Goal: Task Accomplishment & Management: Use online tool/utility

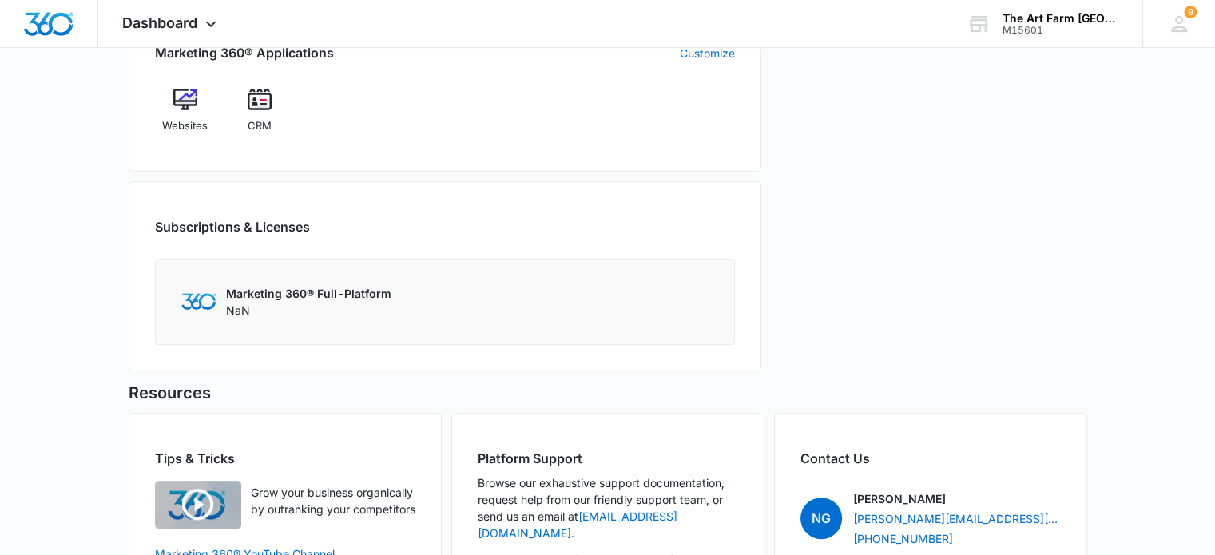
scroll to position [722, 0]
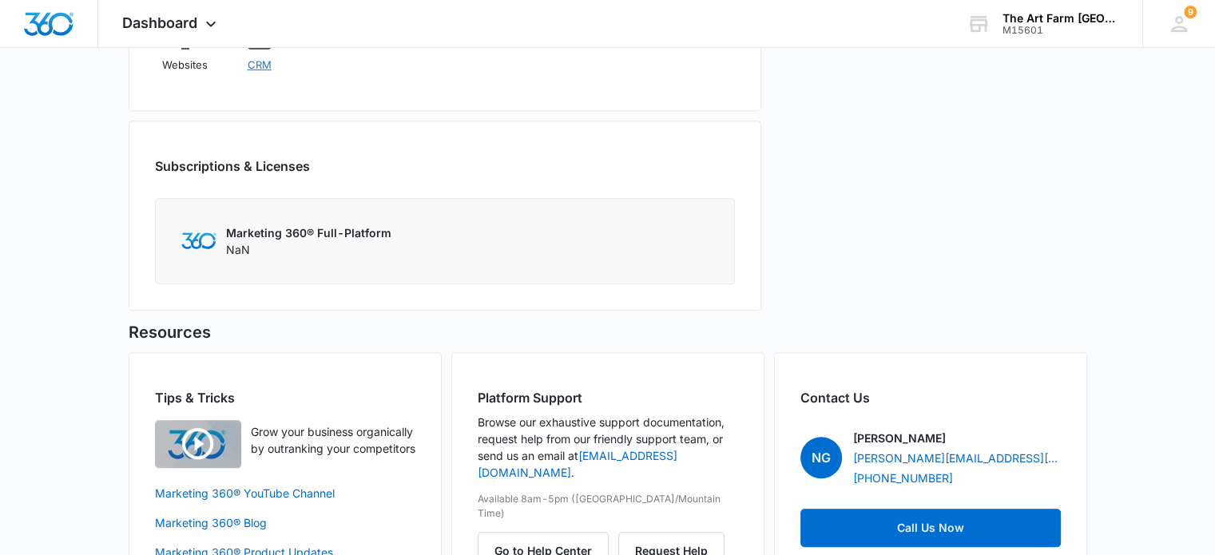
click at [262, 66] on span "CRM" at bounding box center [260, 66] width 24 height 16
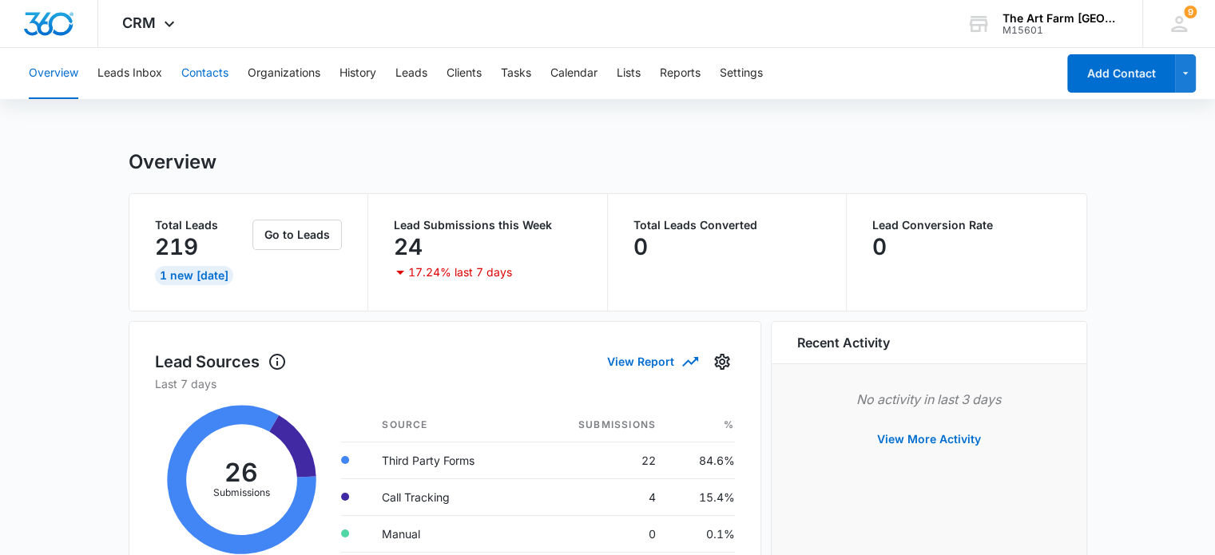
click at [196, 78] on button "Contacts" at bounding box center [204, 73] width 47 height 51
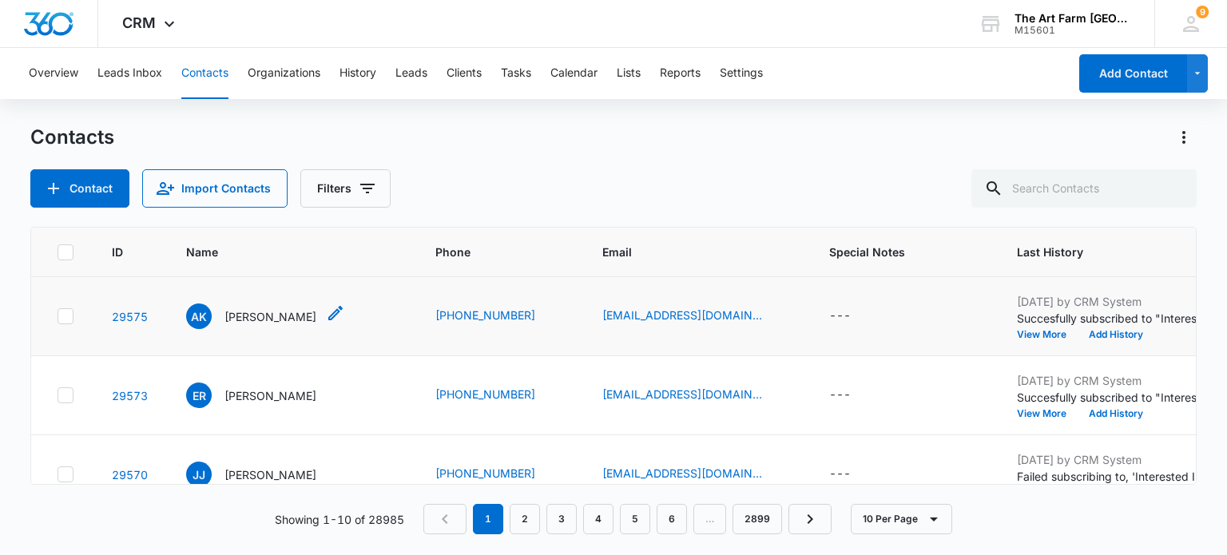
click at [263, 312] on p "[PERSON_NAME]" at bounding box center [271, 316] width 92 height 17
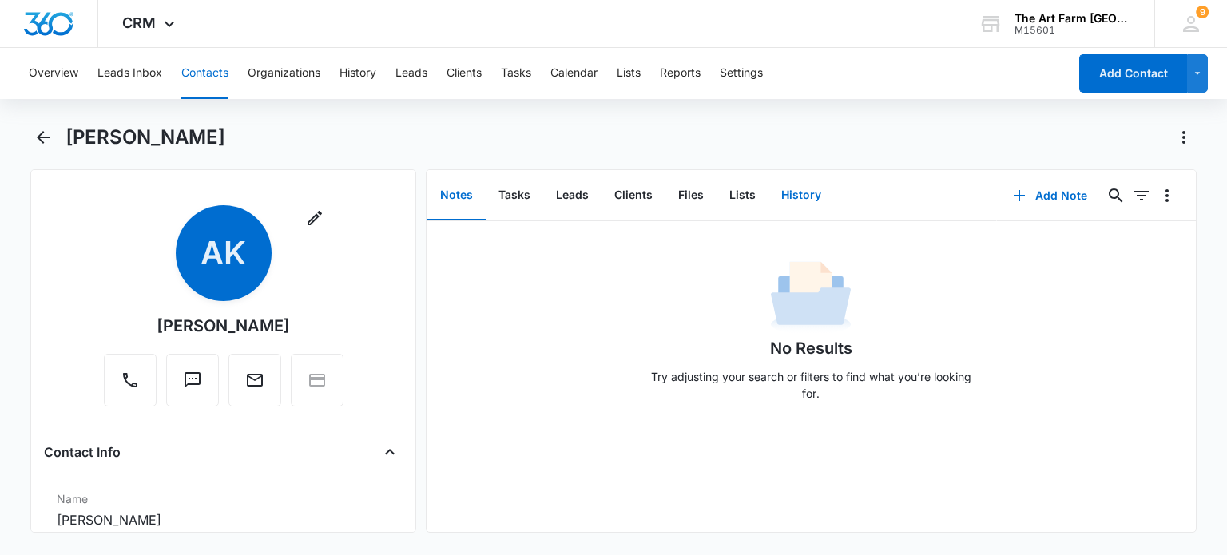
click at [788, 195] on button "History" at bounding box center [802, 196] width 66 height 50
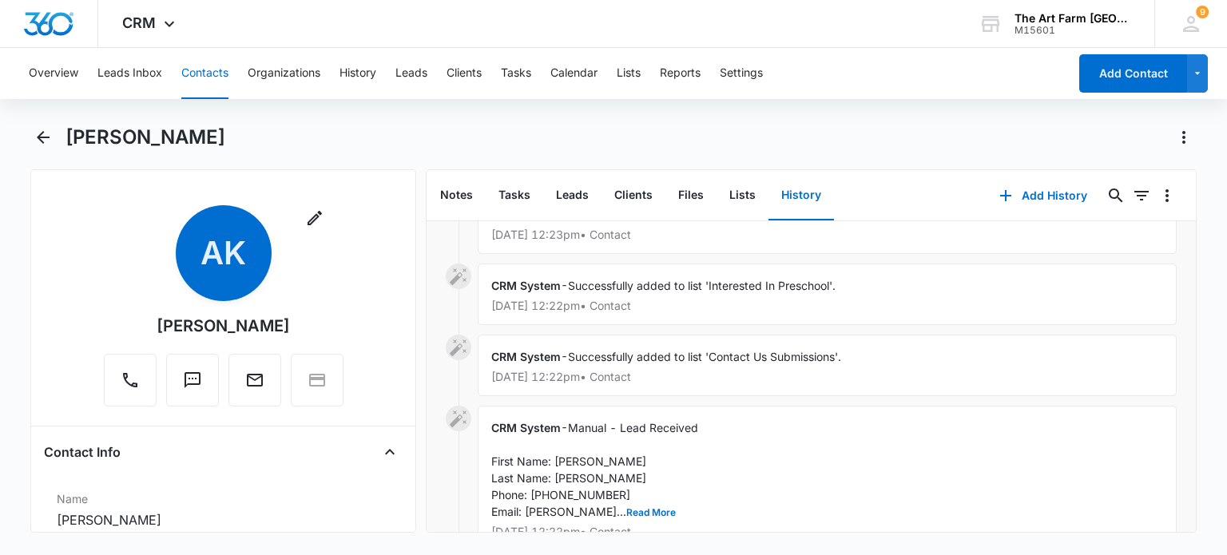
scroll to position [131, 0]
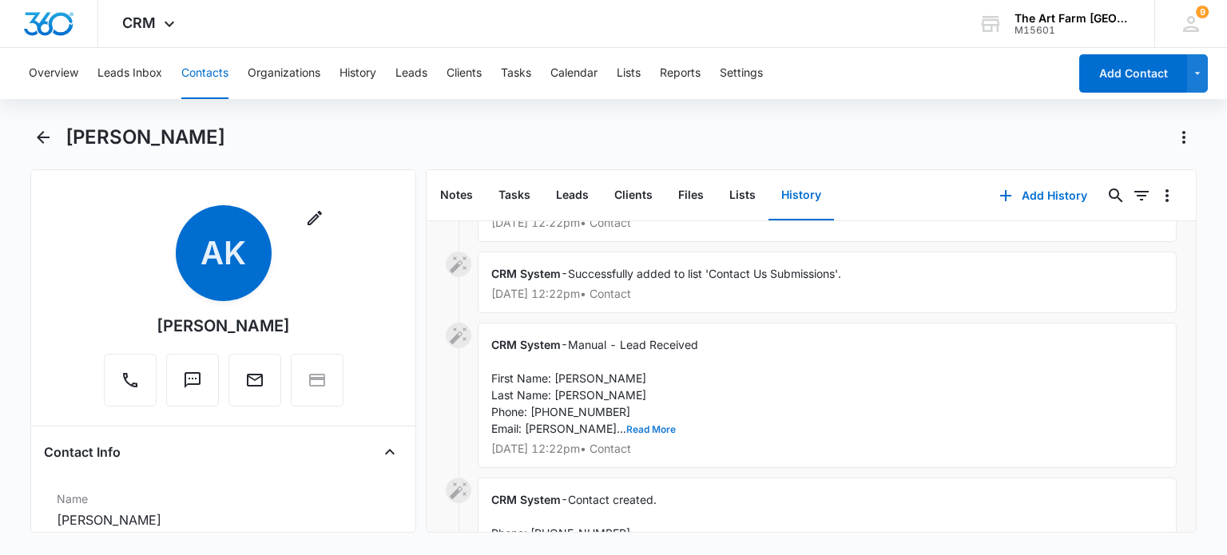
click at [628, 425] on button "Read More" at bounding box center [652, 430] width 50 height 10
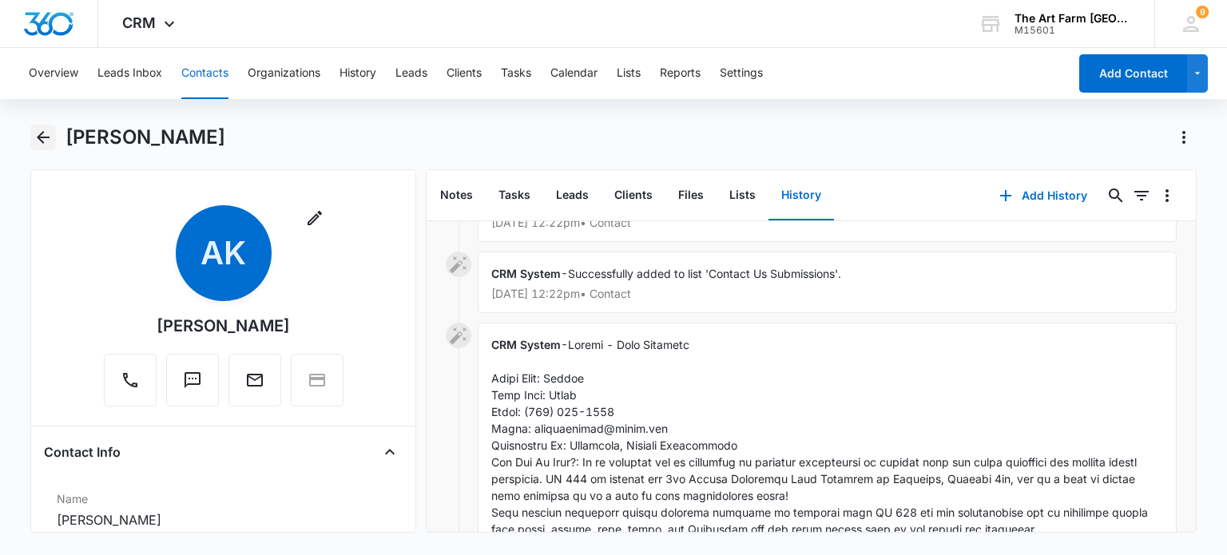
click at [41, 143] on icon "Back" at bounding box center [43, 137] width 19 height 19
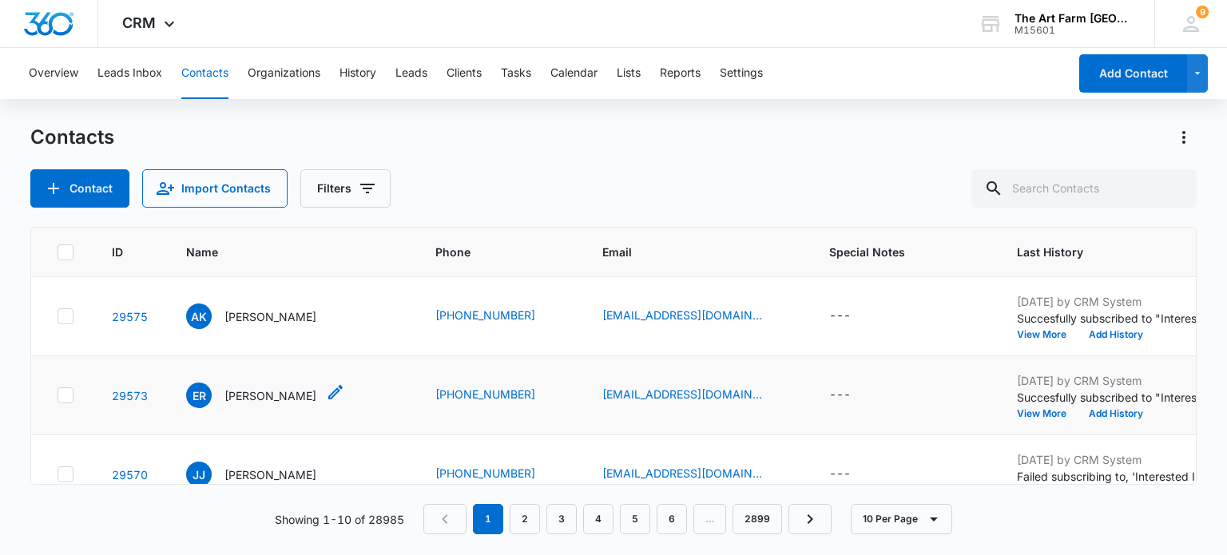
click at [288, 392] on p "[PERSON_NAME]" at bounding box center [271, 396] width 92 height 17
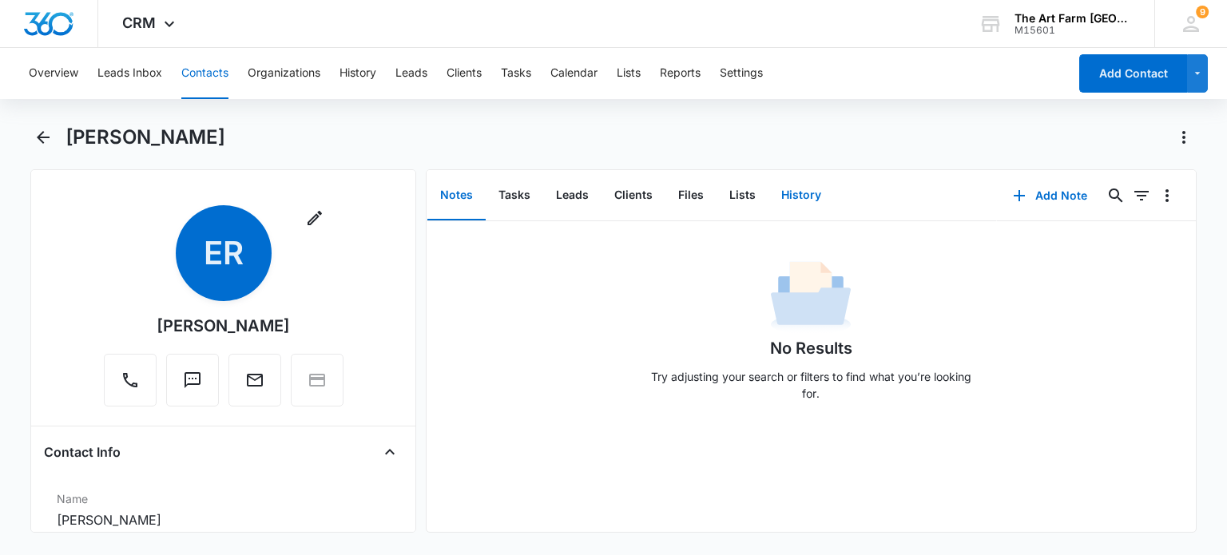
click at [774, 195] on button "History" at bounding box center [802, 196] width 66 height 50
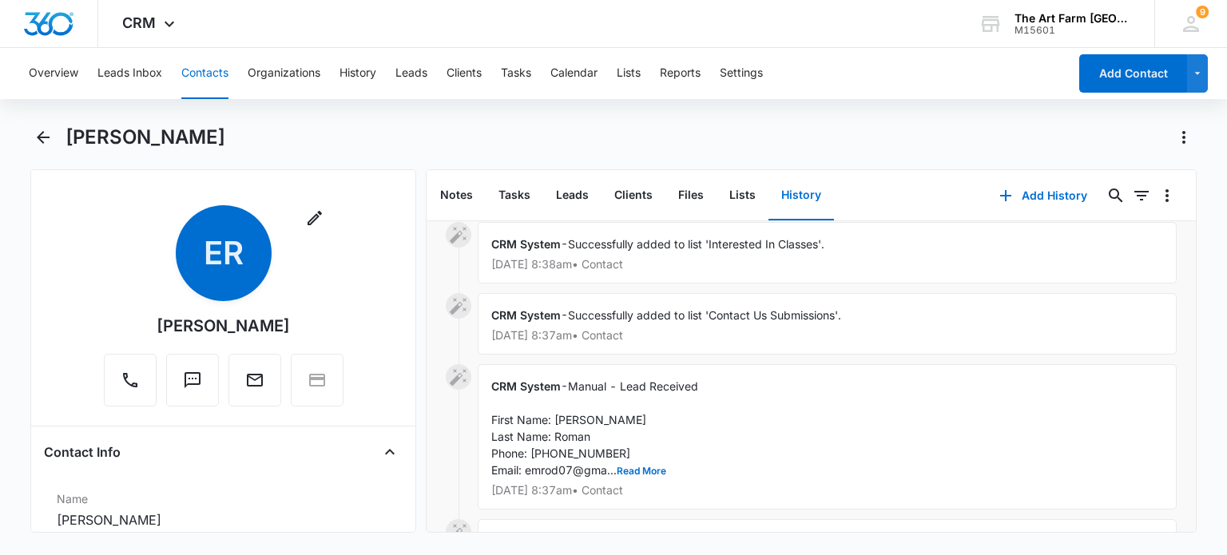
scroll to position [91, 0]
click at [635, 465] on button "Read More" at bounding box center [642, 470] width 50 height 10
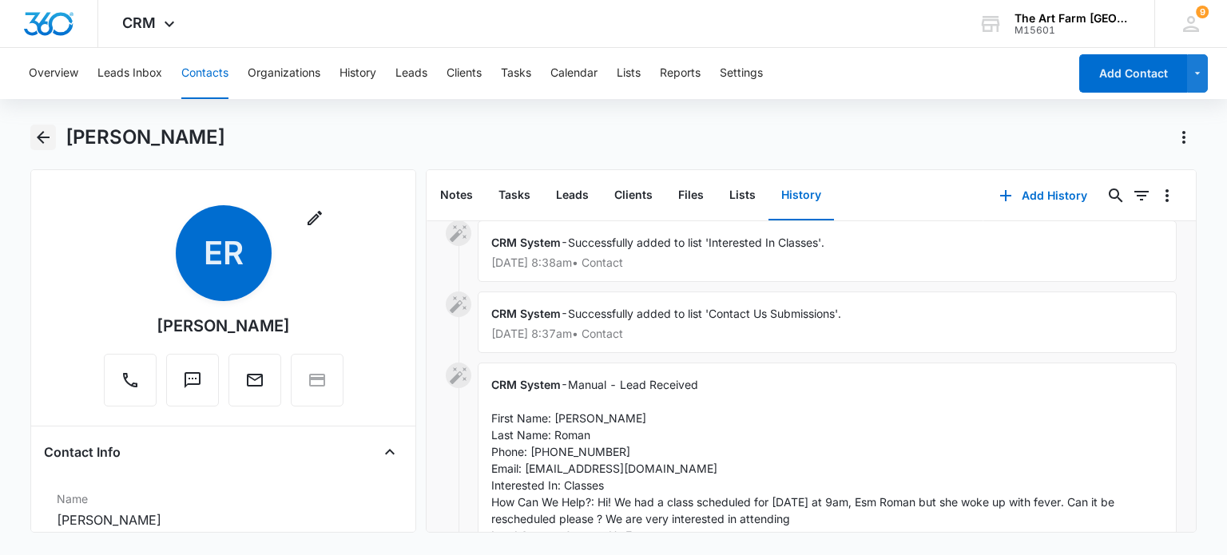
click at [54, 141] on button "Back" at bounding box center [42, 138] width 25 height 26
